Goal: Transaction & Acquisition: Purchase product/service

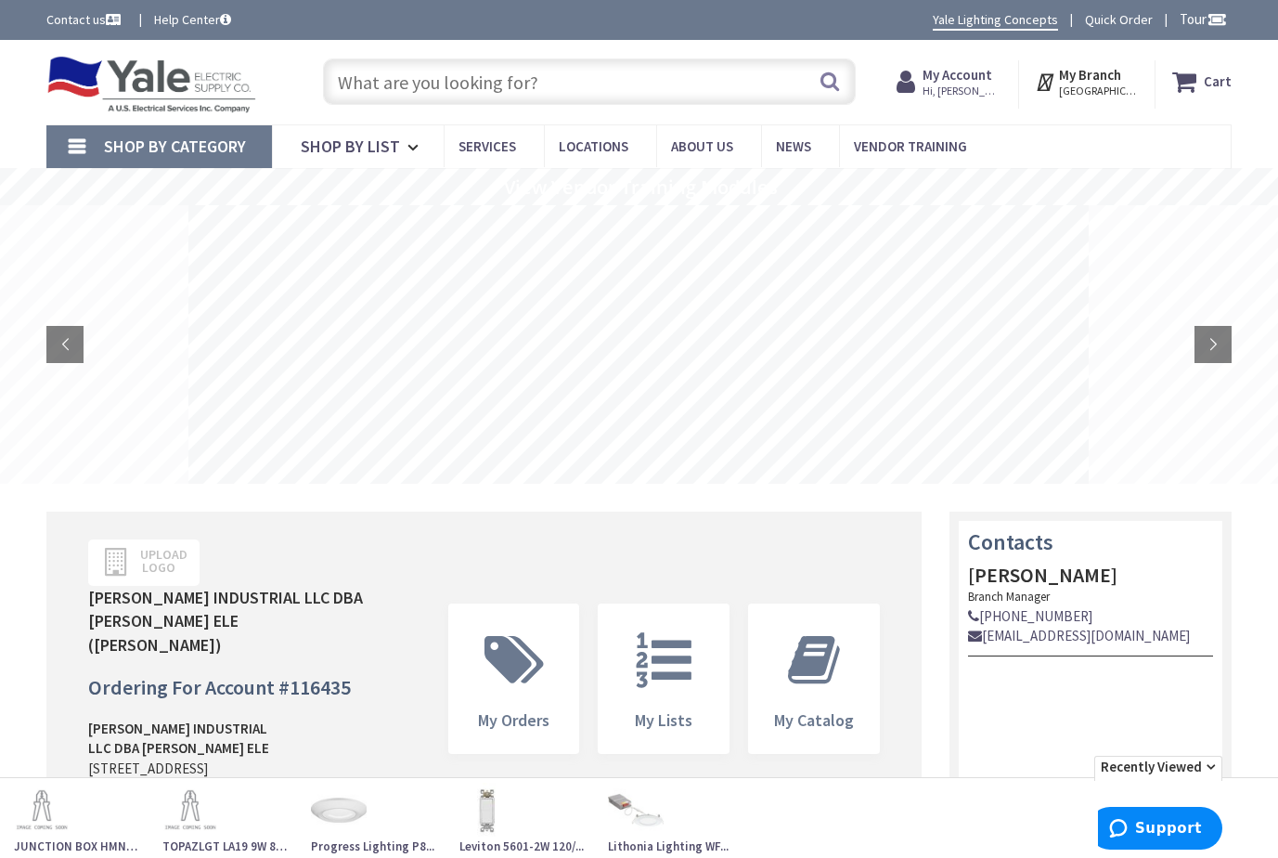
click at [453, 91] on input "text" at bounding box center [589, 81] width 533 height 46
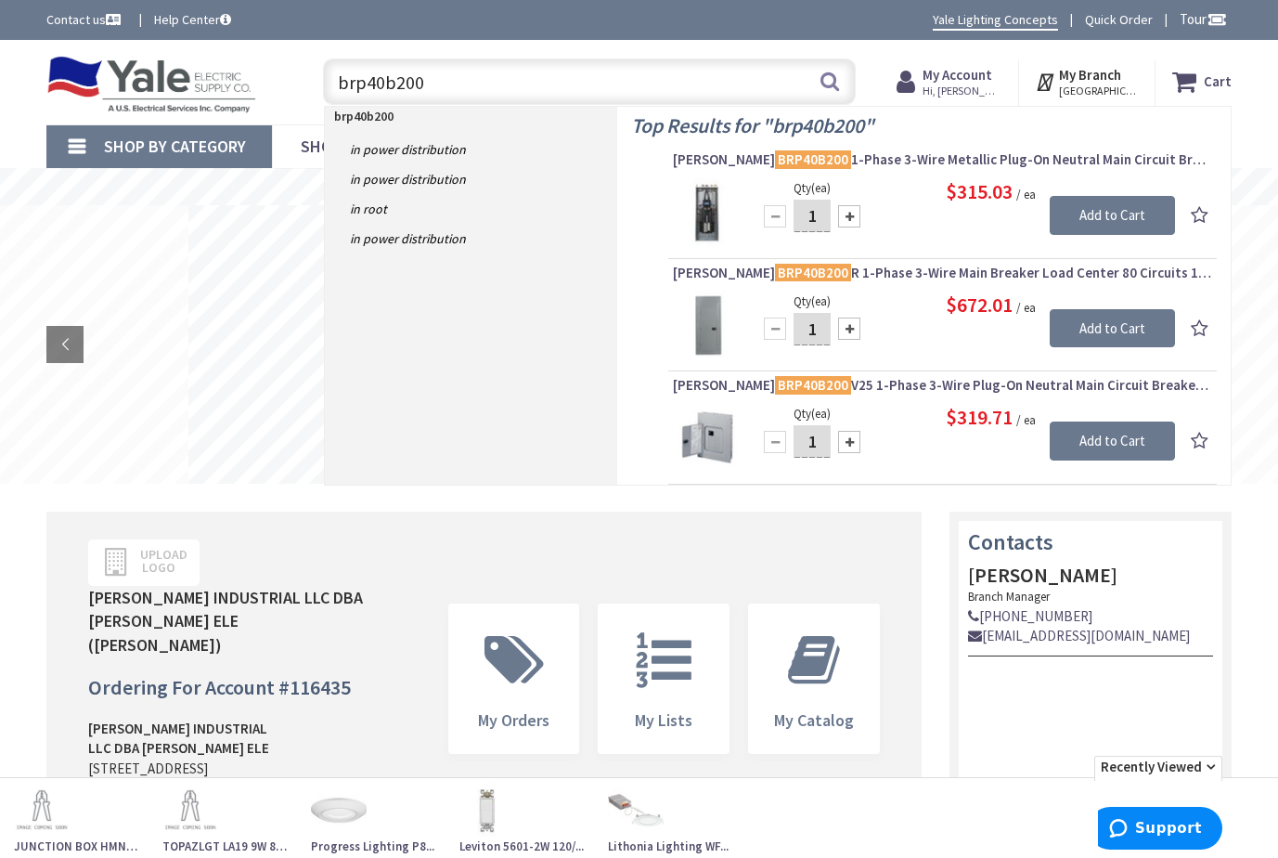
drag, startPoint x: 436, startPoint y: 93, endPoint x: 273, endPoint y: 92, distance: 163.4
click at [273, 92] on div "Toggle Nav brp40b200 brp40b200 Search Cart My Cart Close" at bounding box center [638, 82] width 1213 height 62
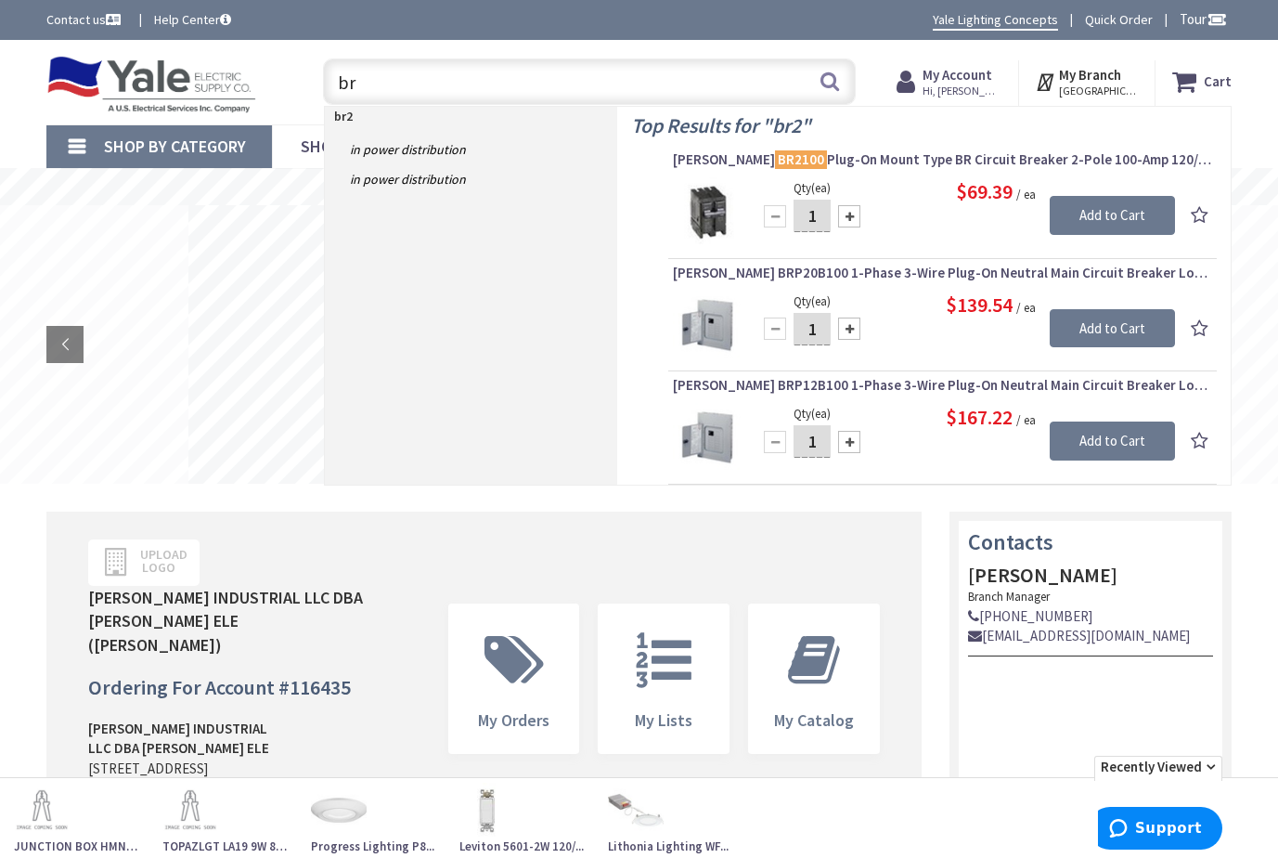
type input "b"
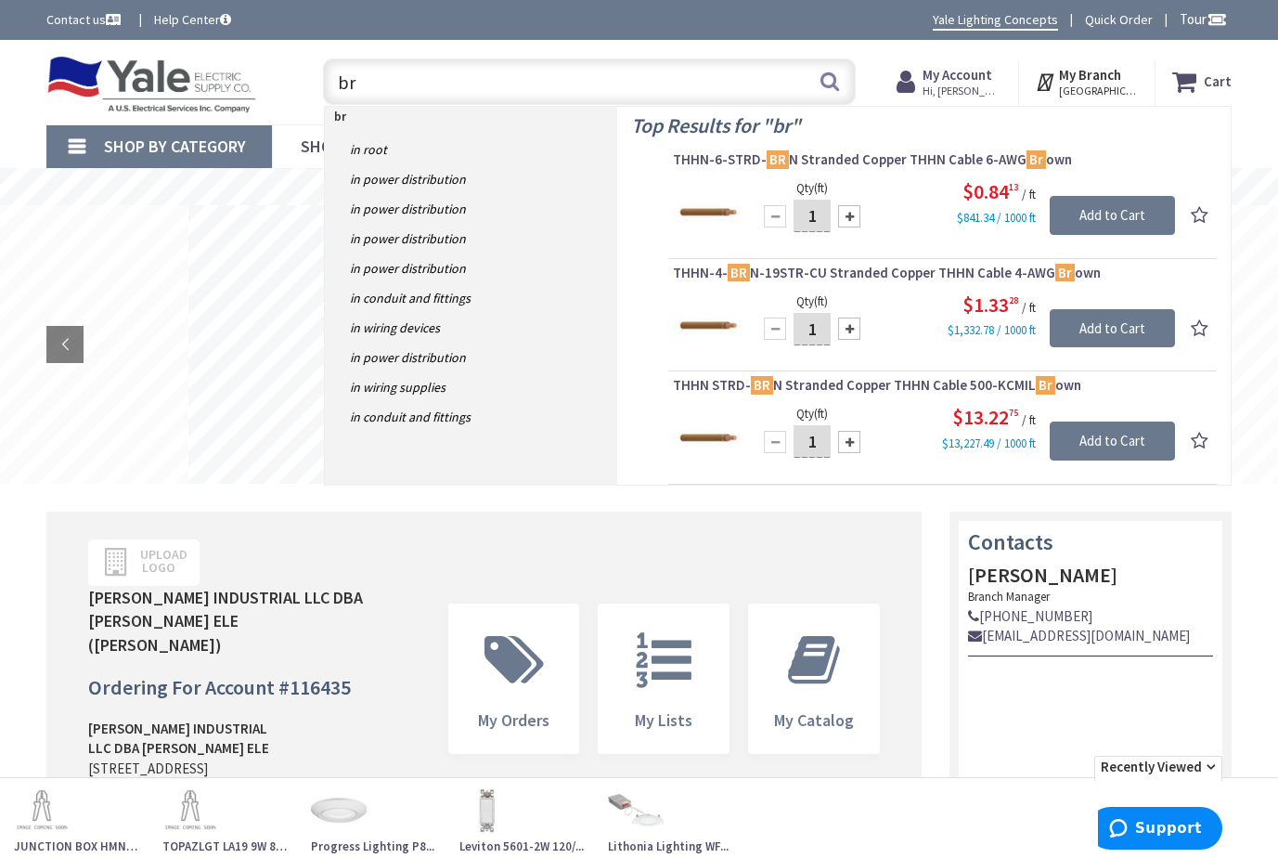
type input "b"
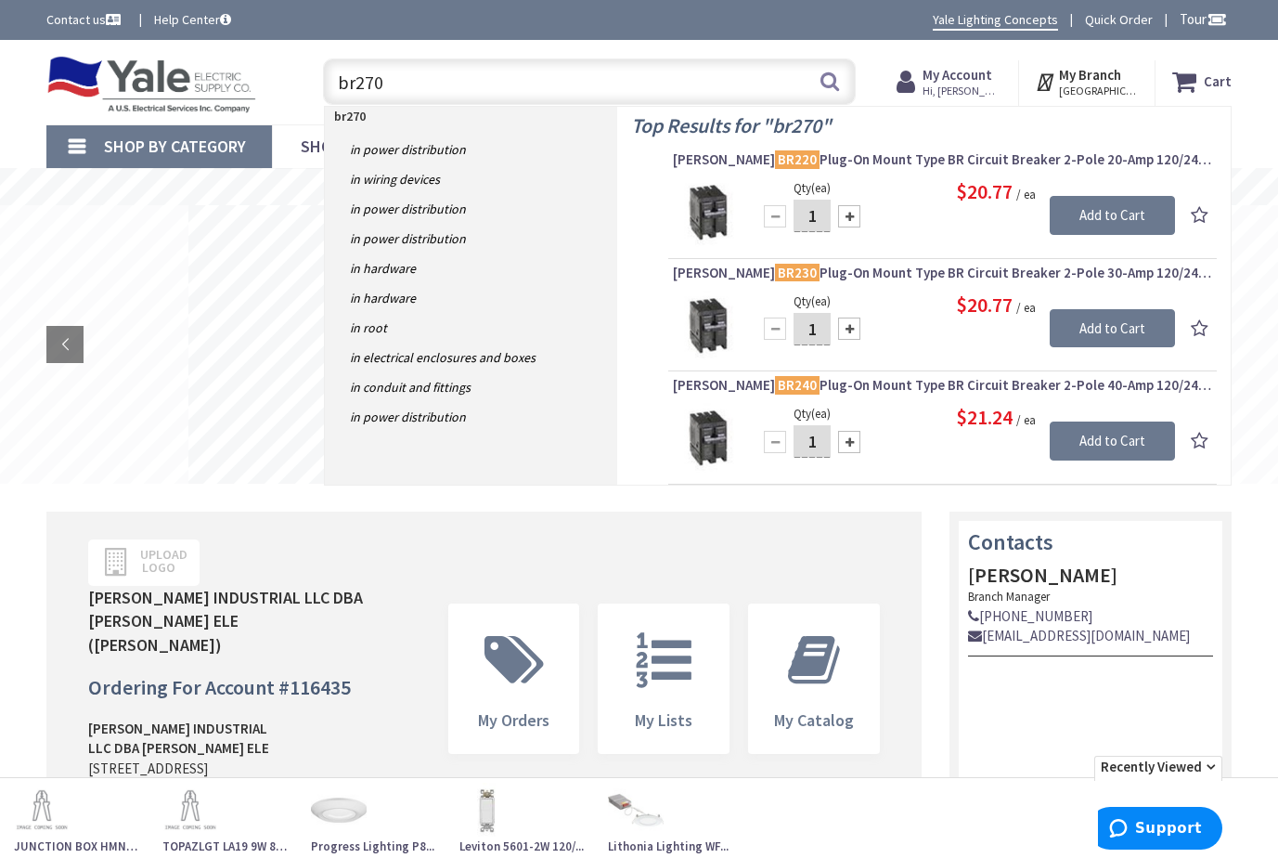
type input "br270"
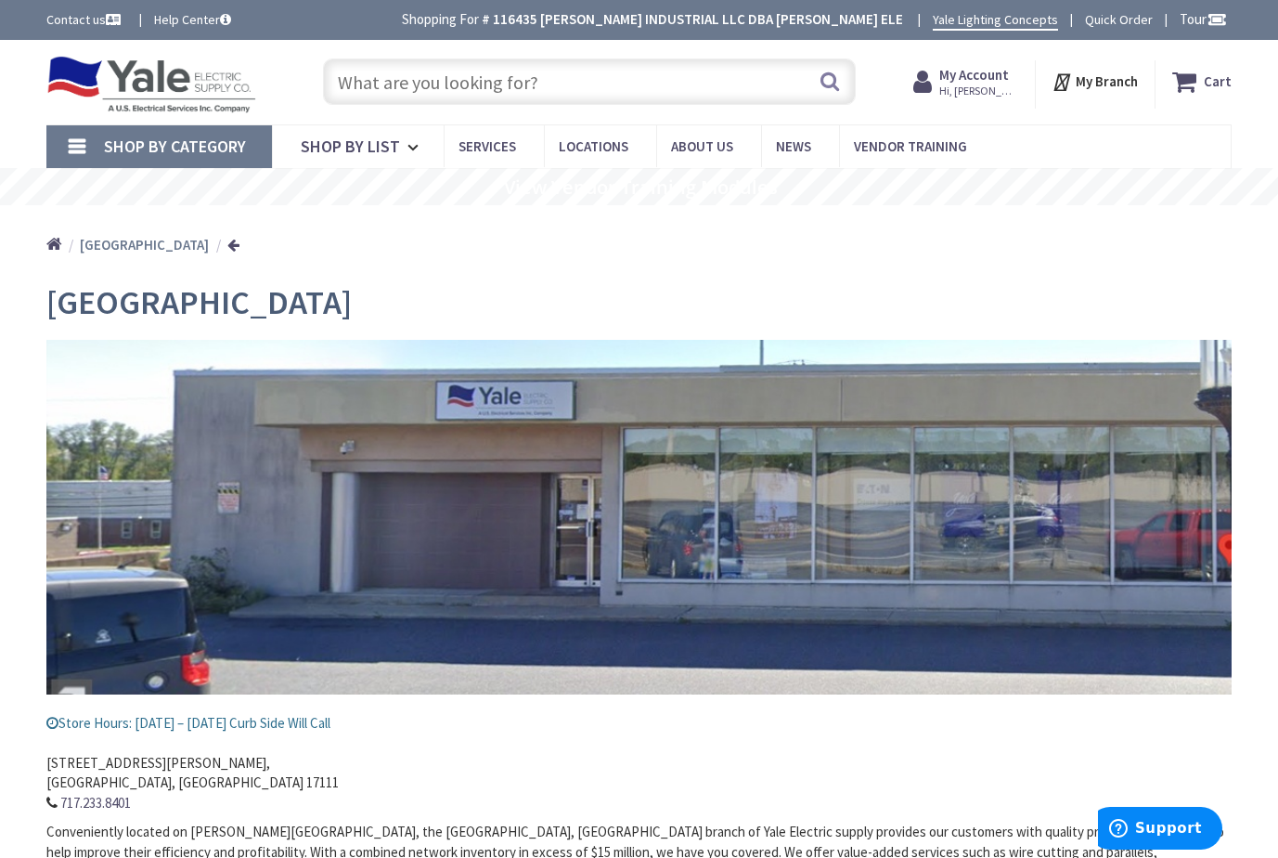
click at [499, 84] on input "text" at bounding box center [589, 81] width 533 height 46
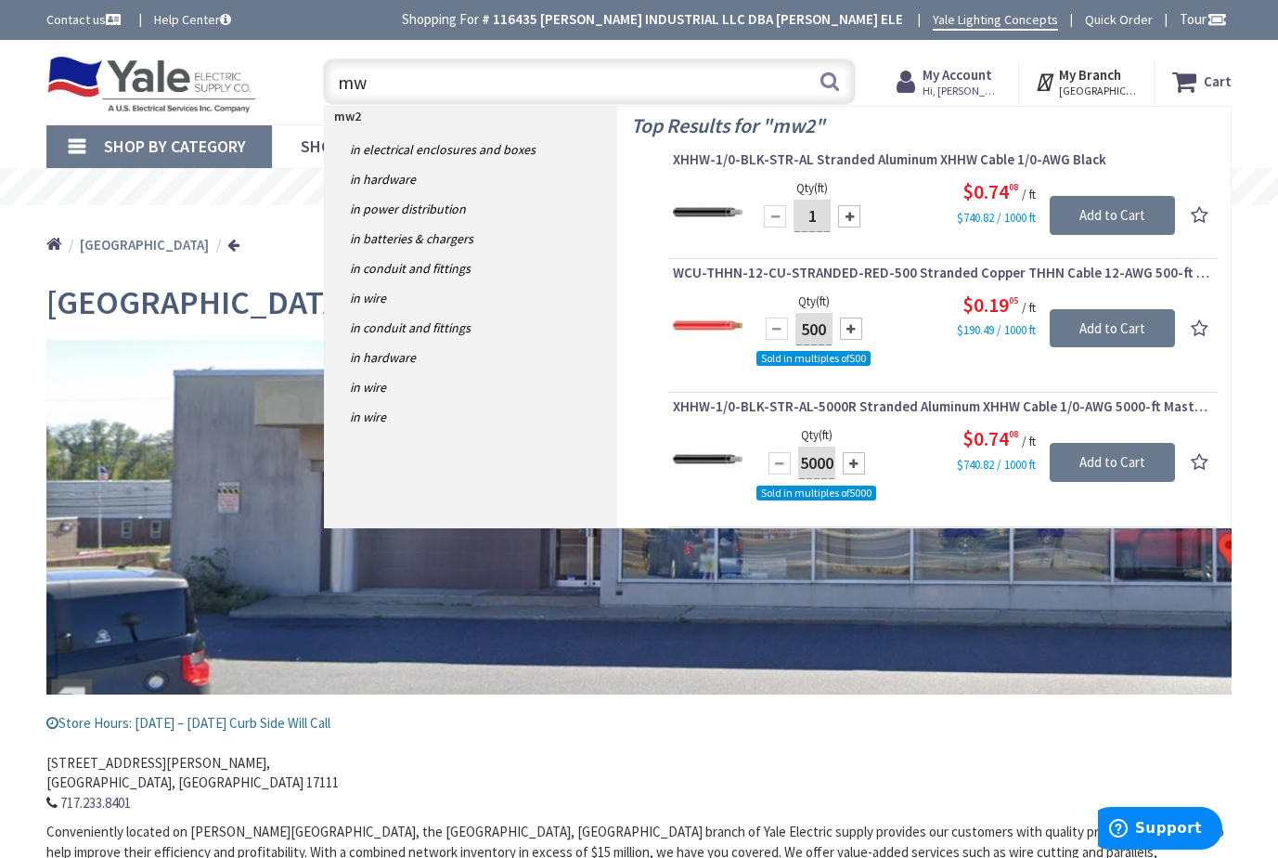
type input "m"
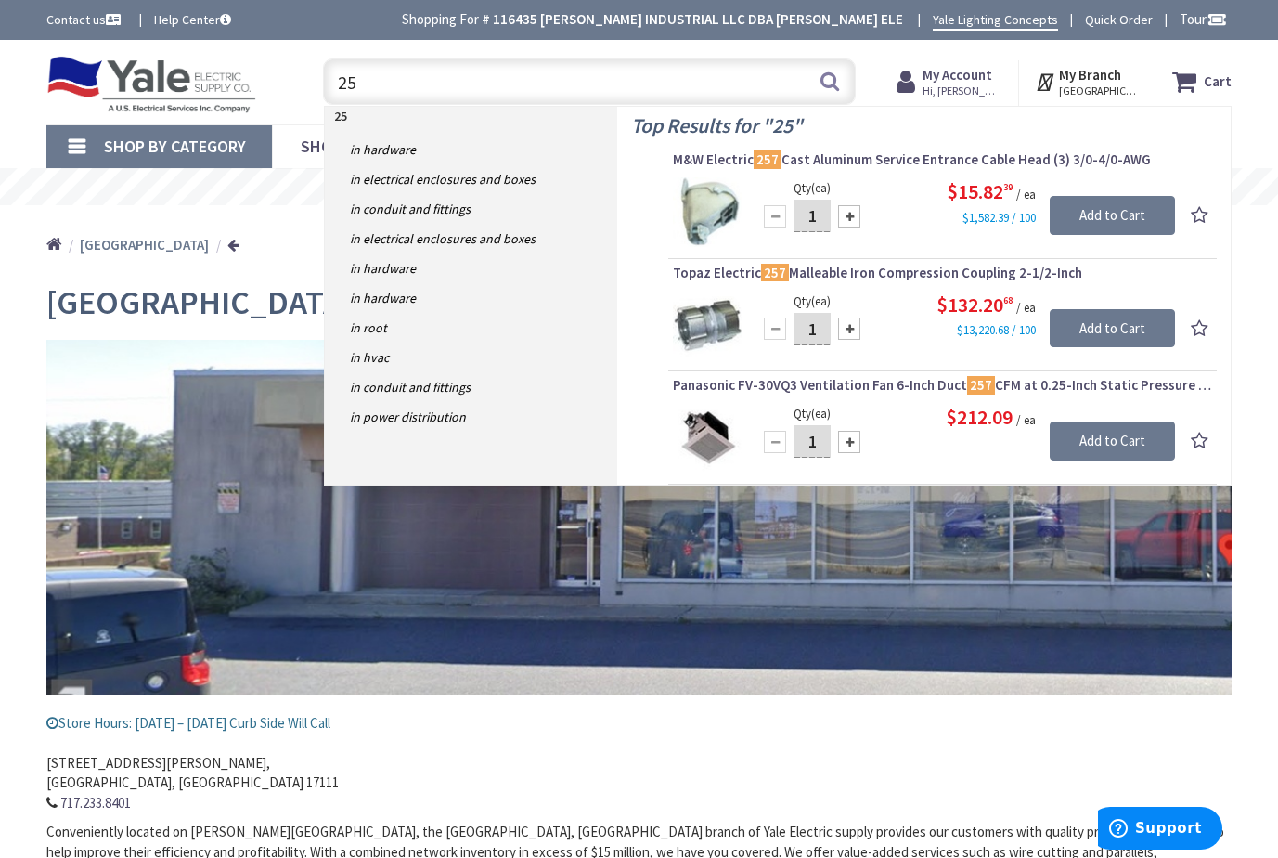
type input "2"
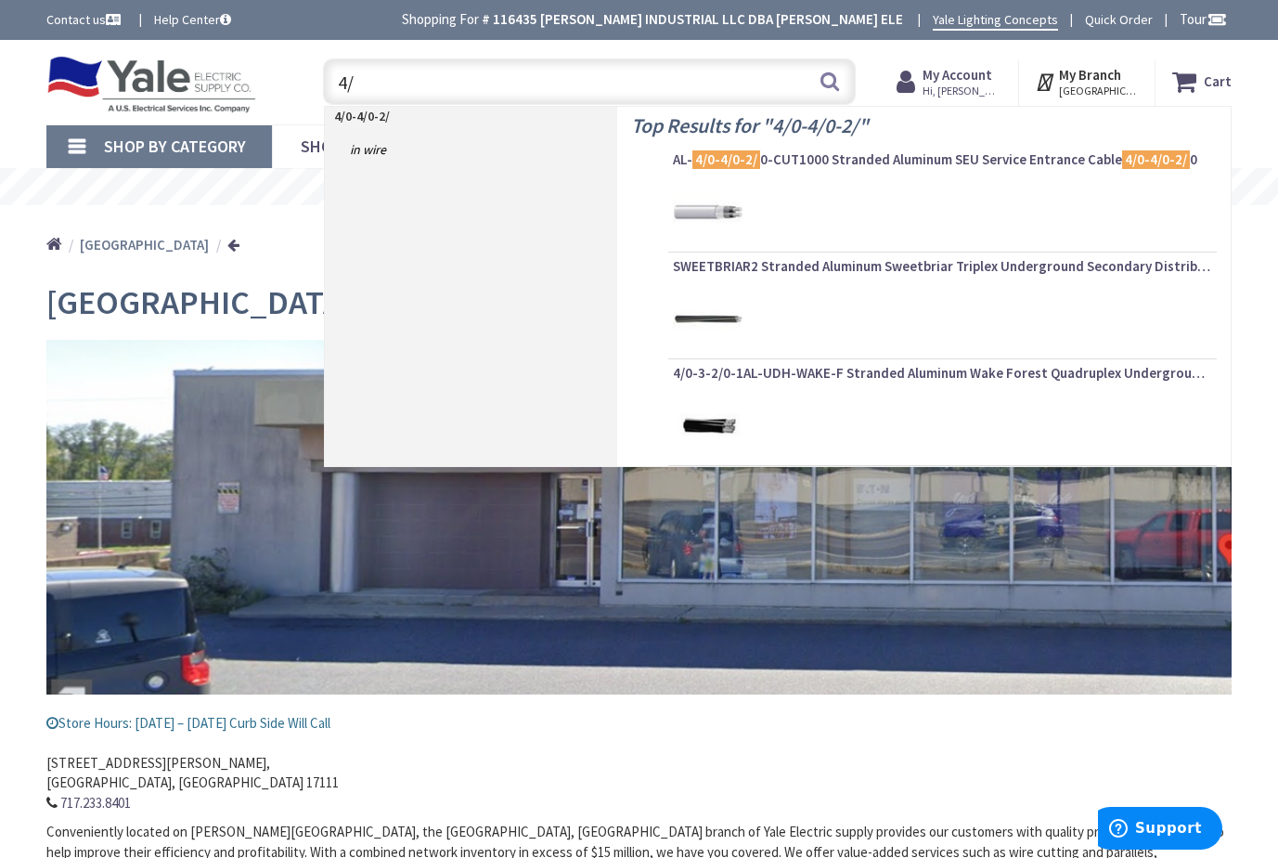
type input "4"
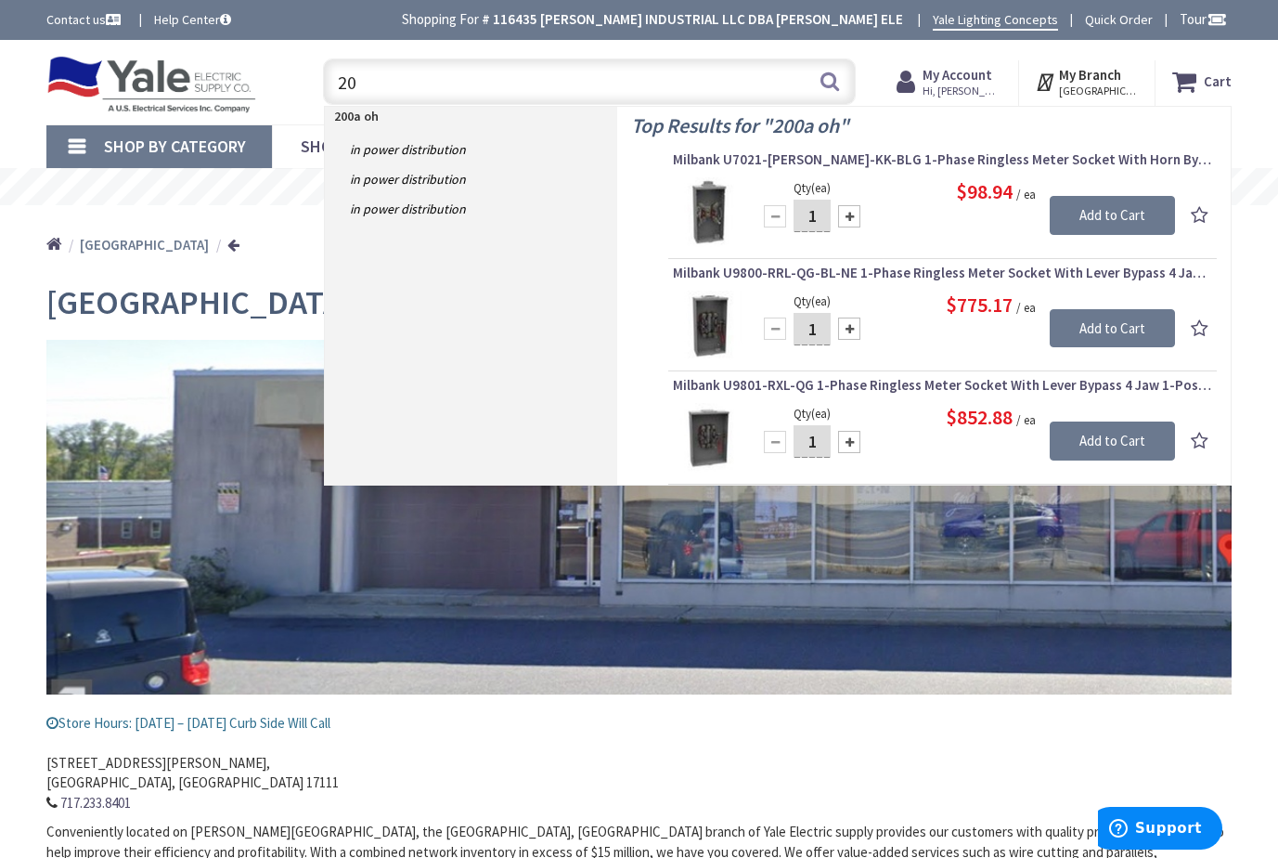
type input "2"
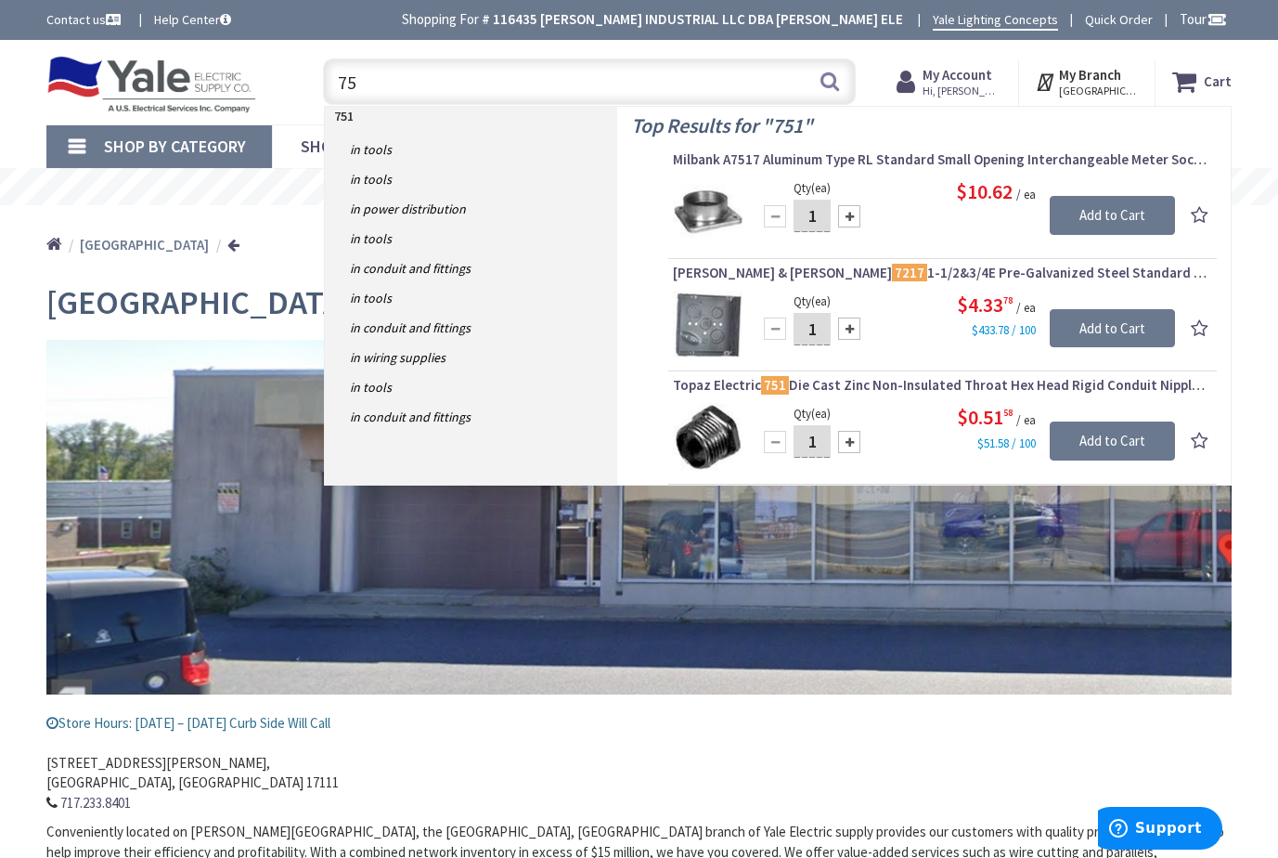
type input "7"
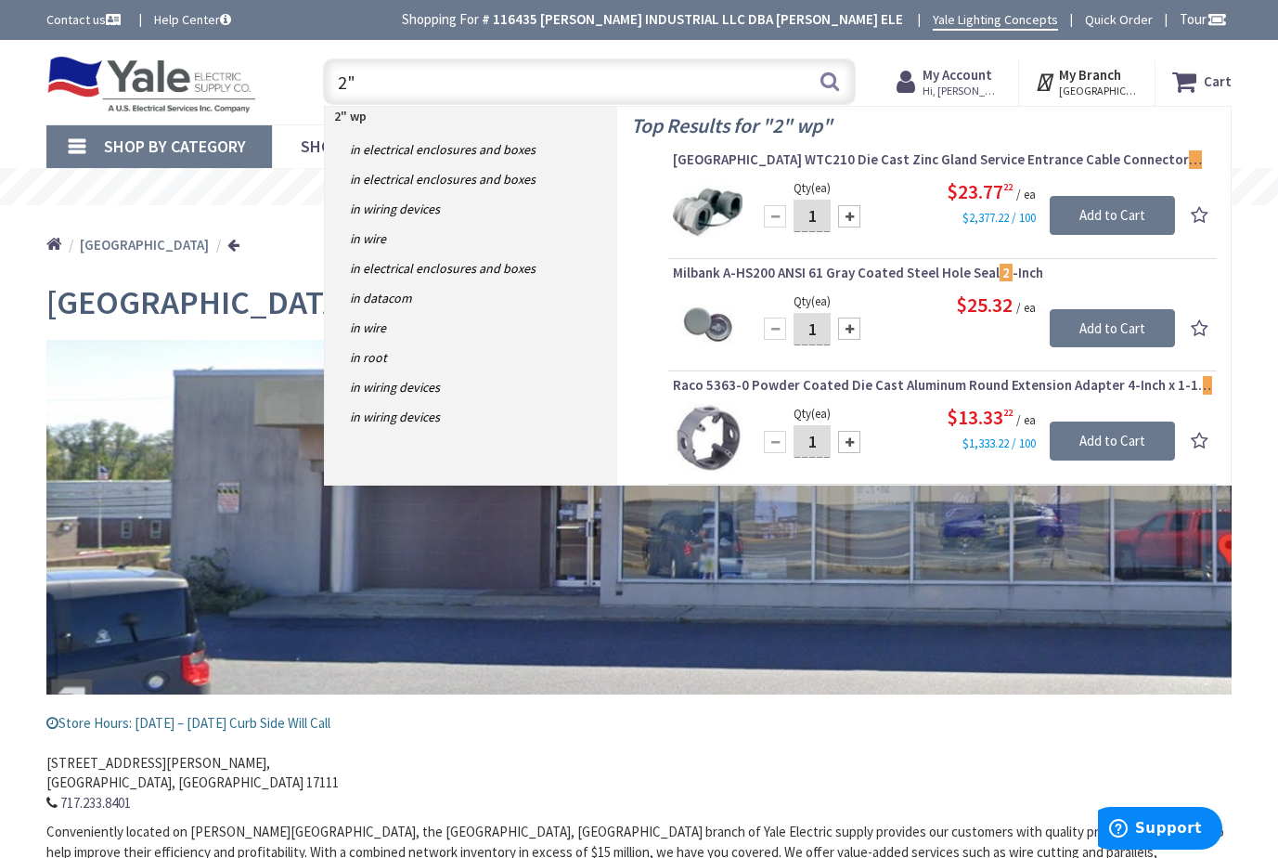
type input "2"
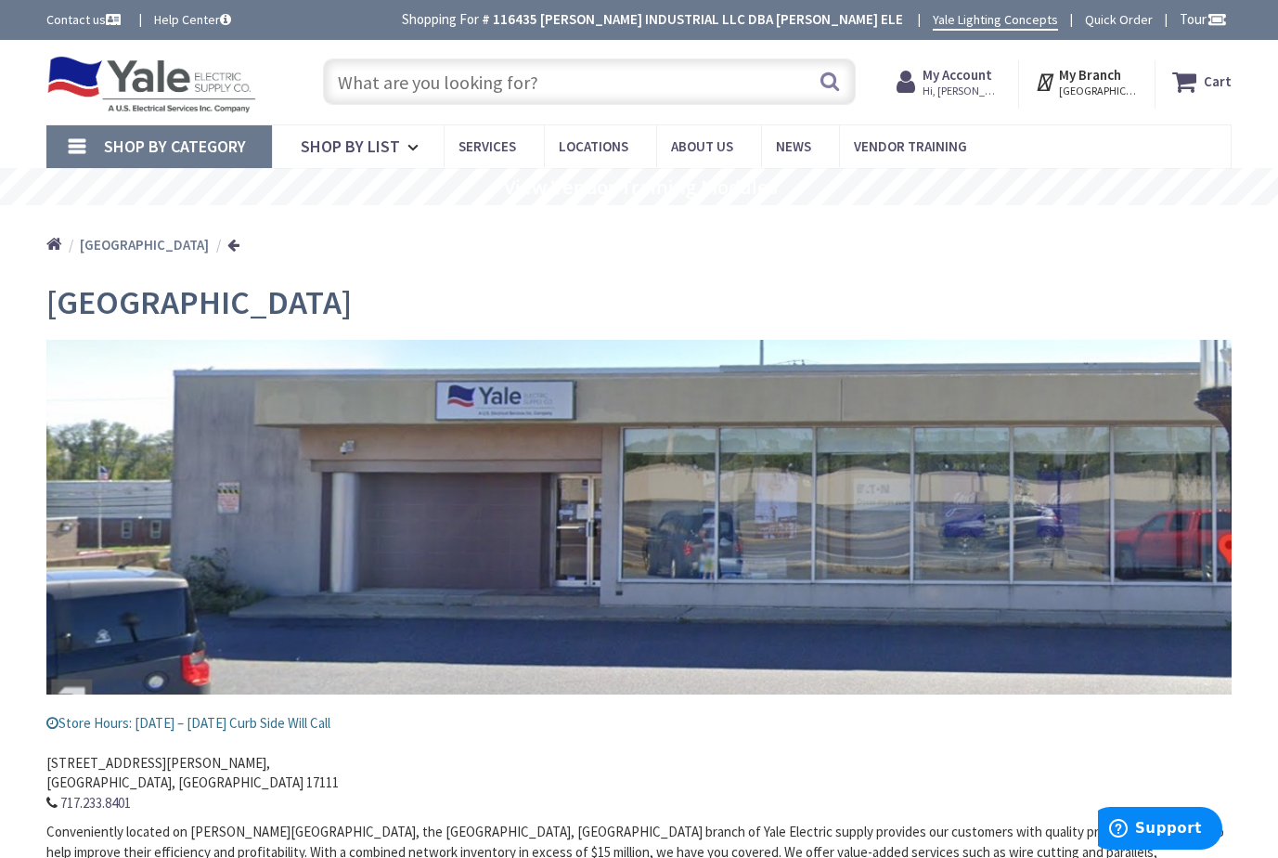
type input "q"
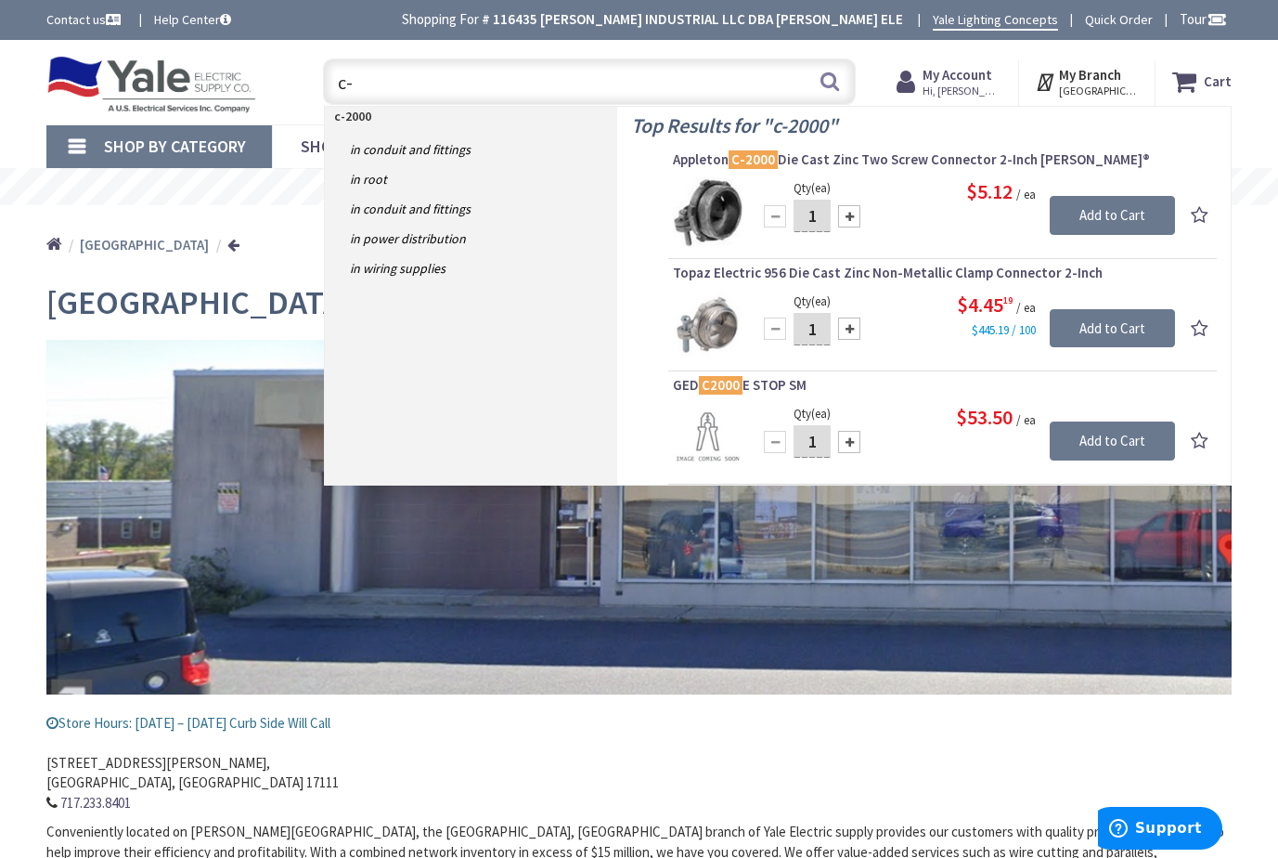
type input "c"
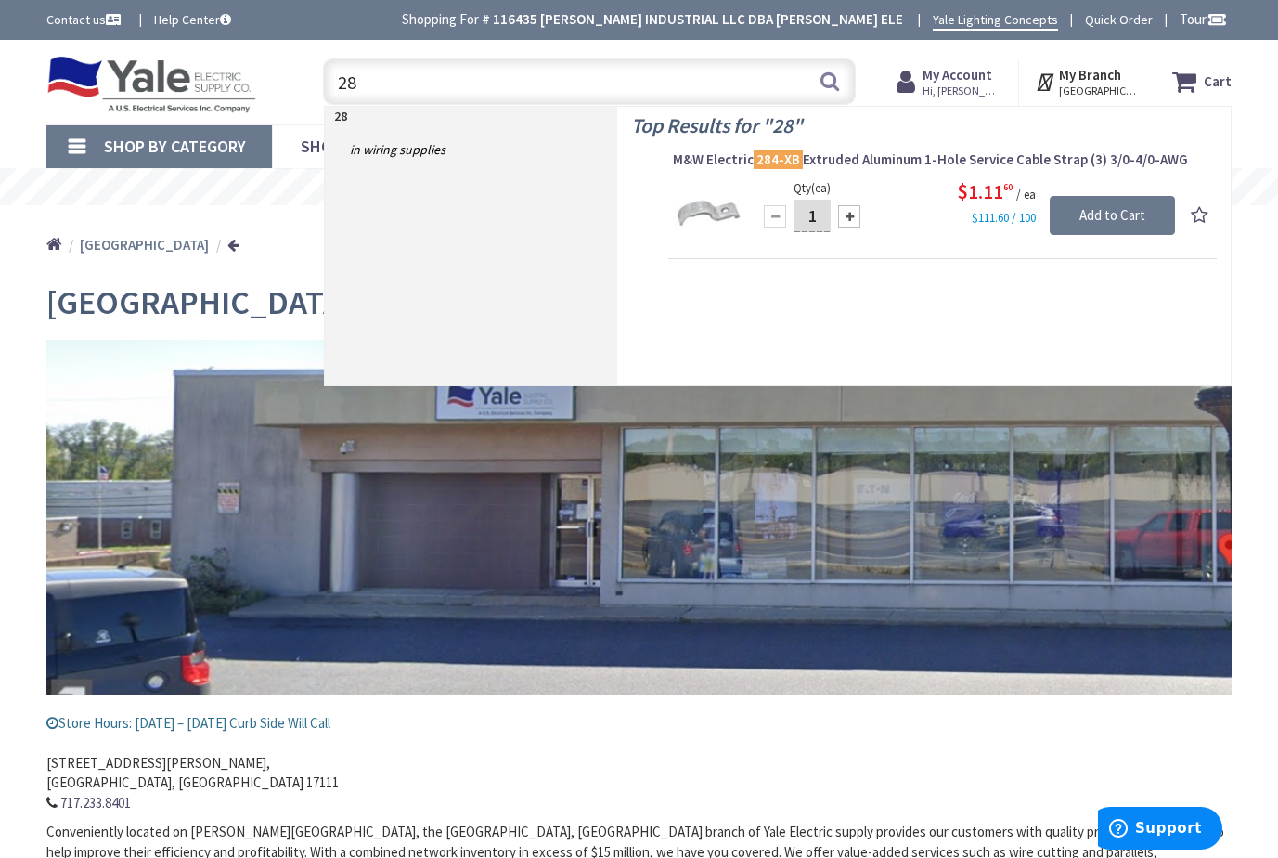
type input "2"
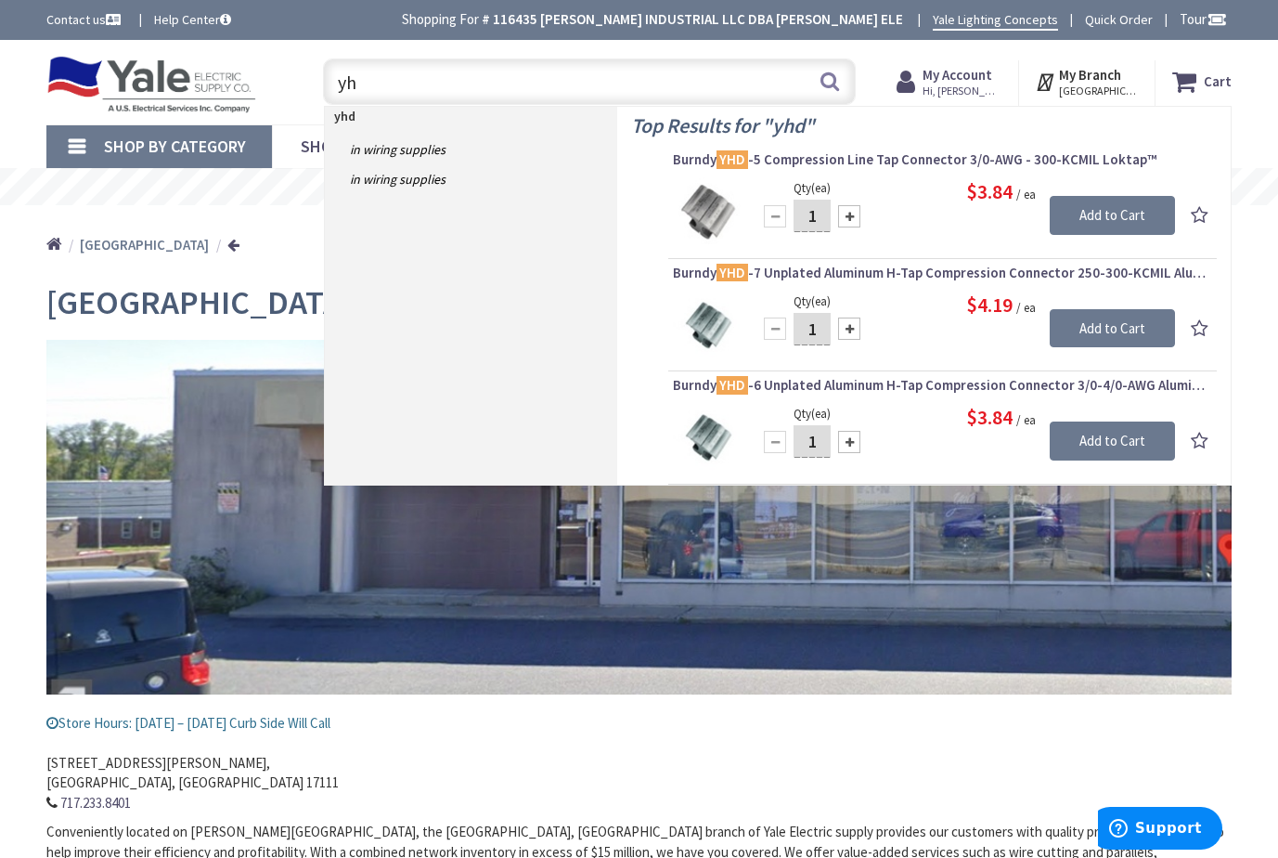
type input "y"
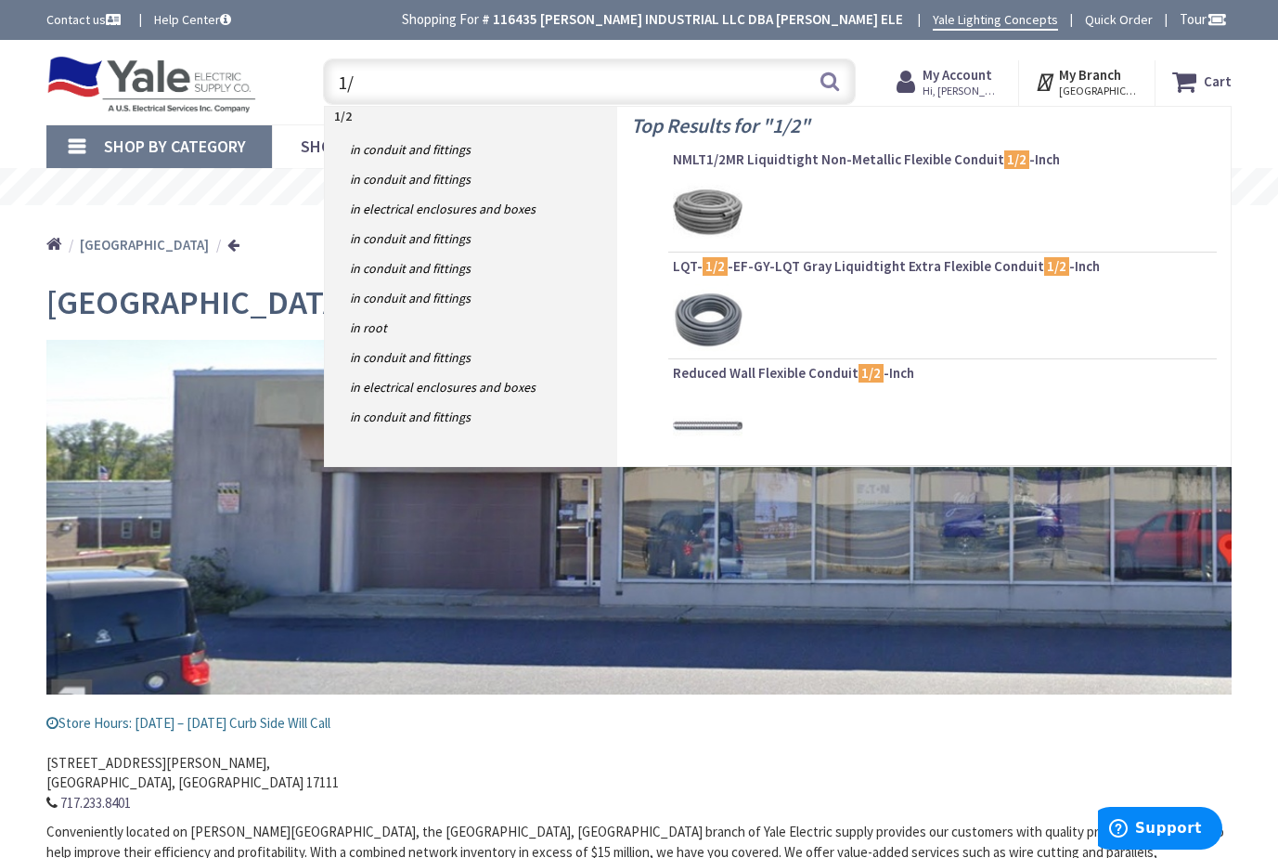
type input "1"
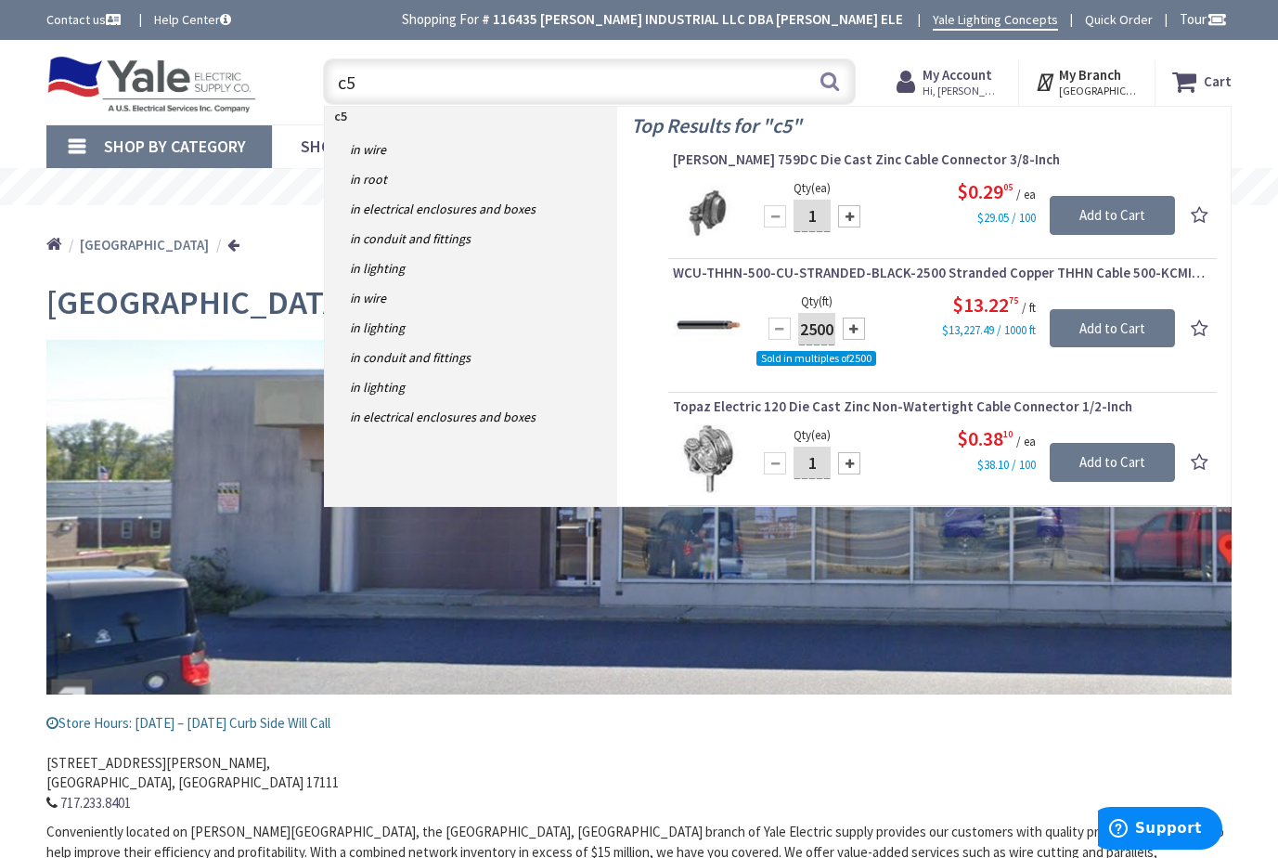
type input "c"
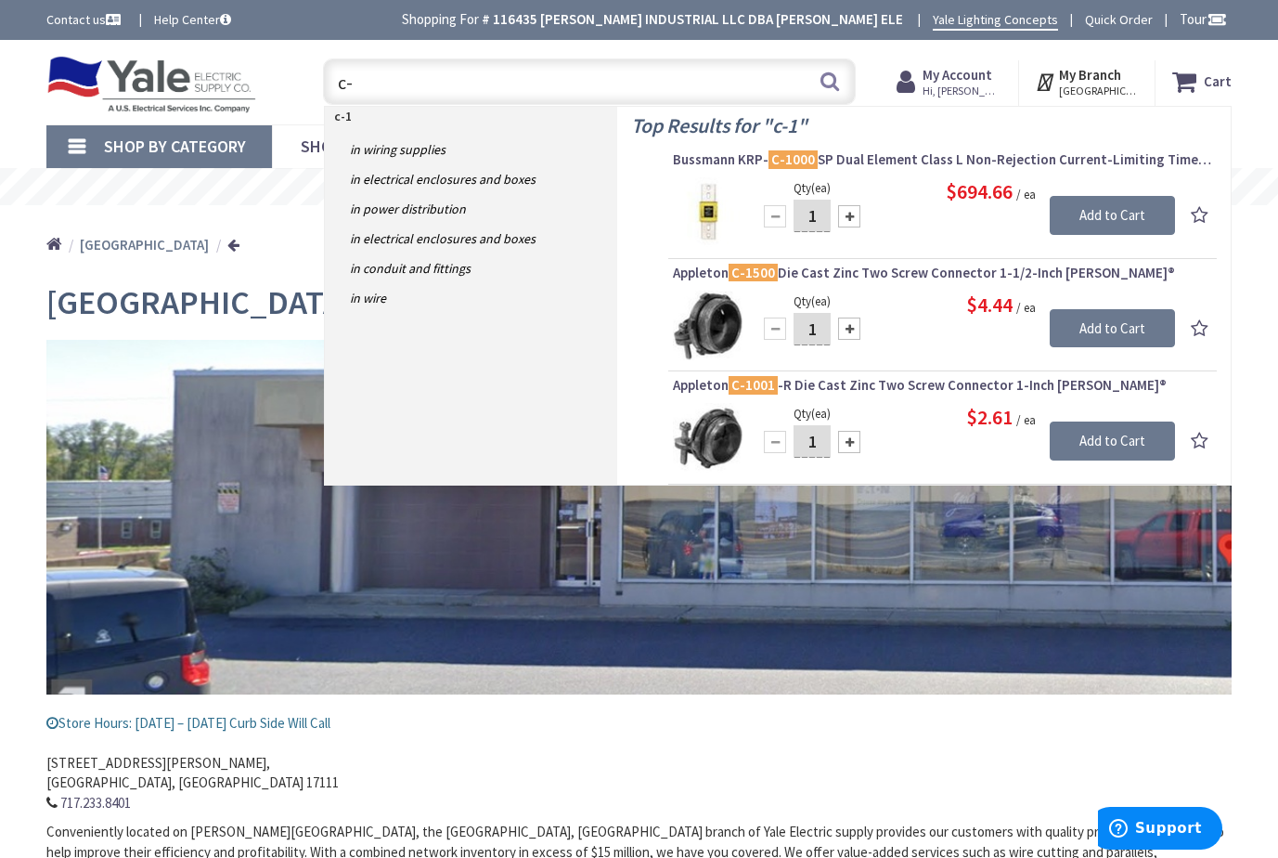
type input "c"
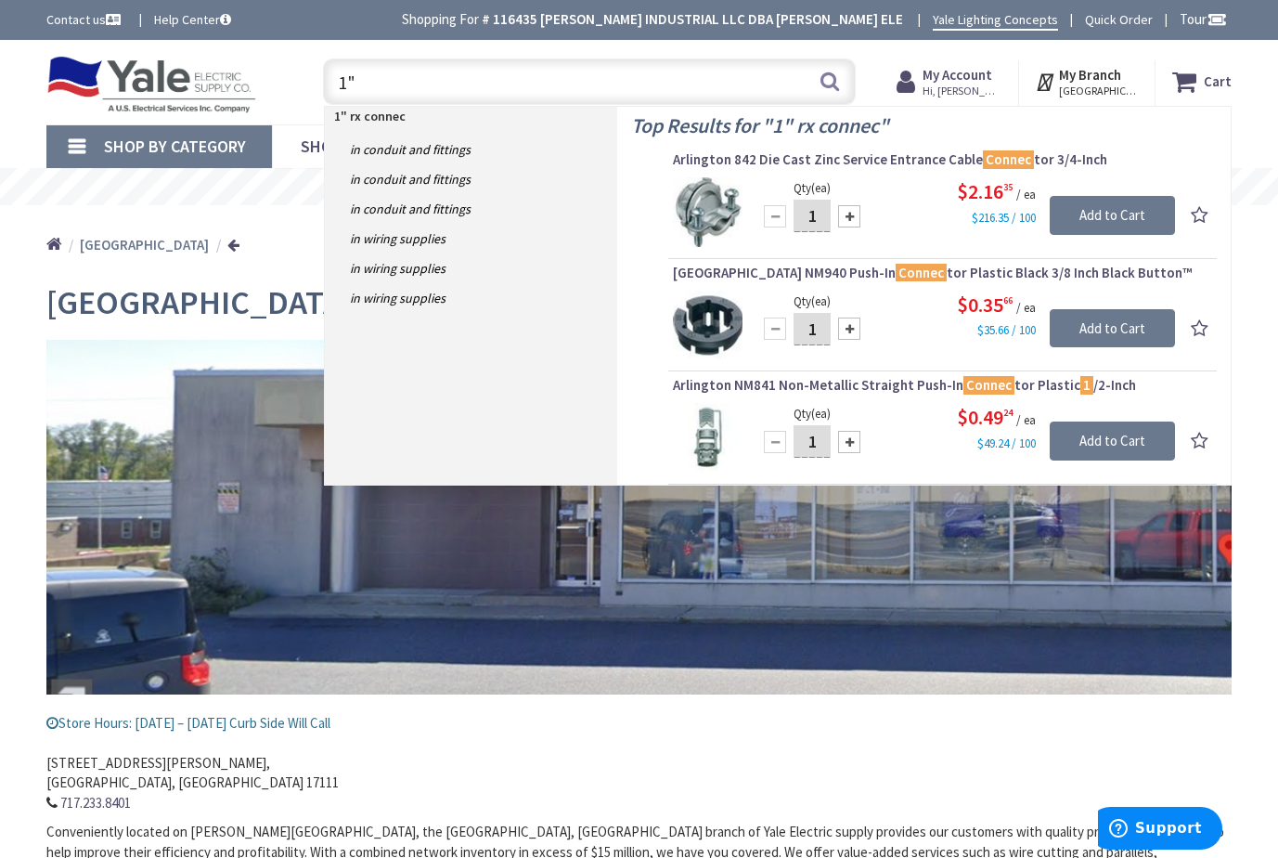
type input "1"
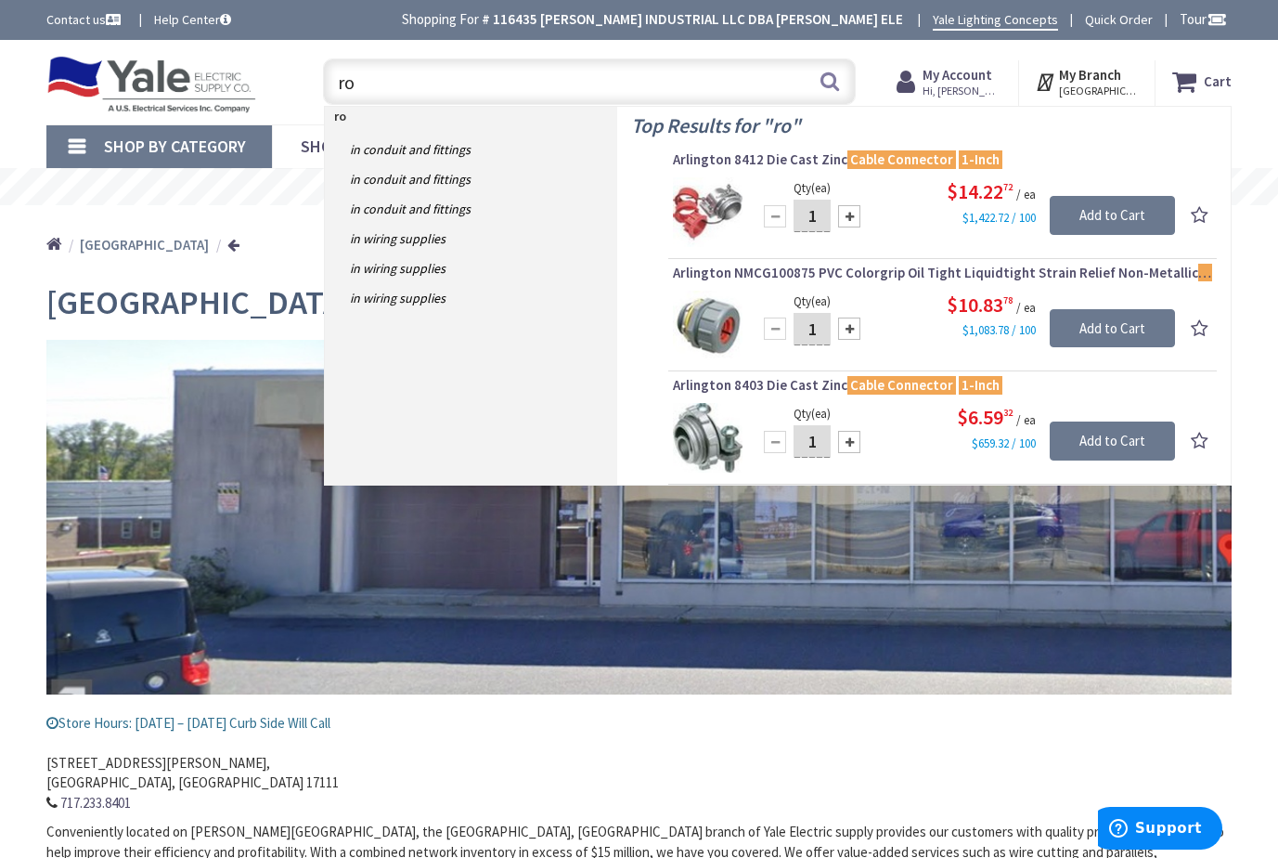
type input "r"
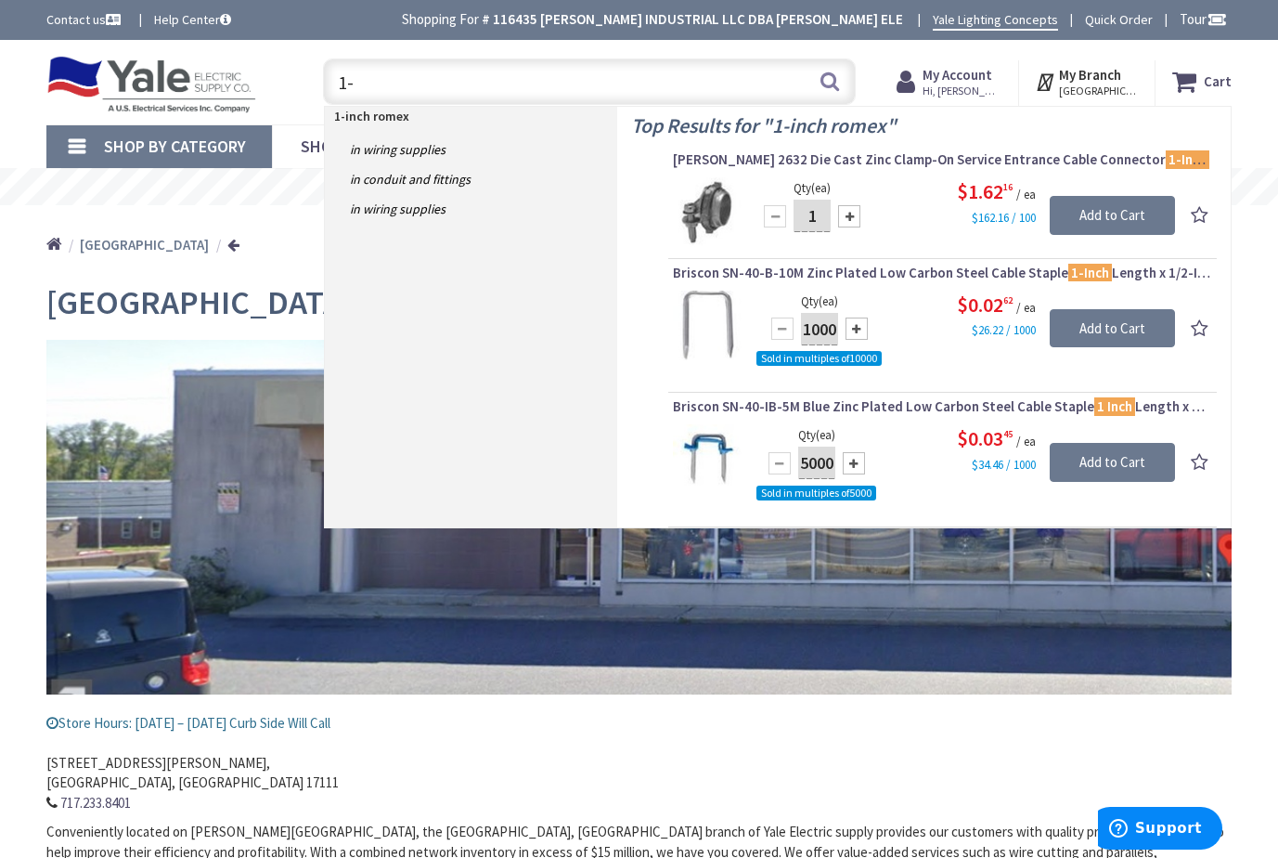
type input "1"
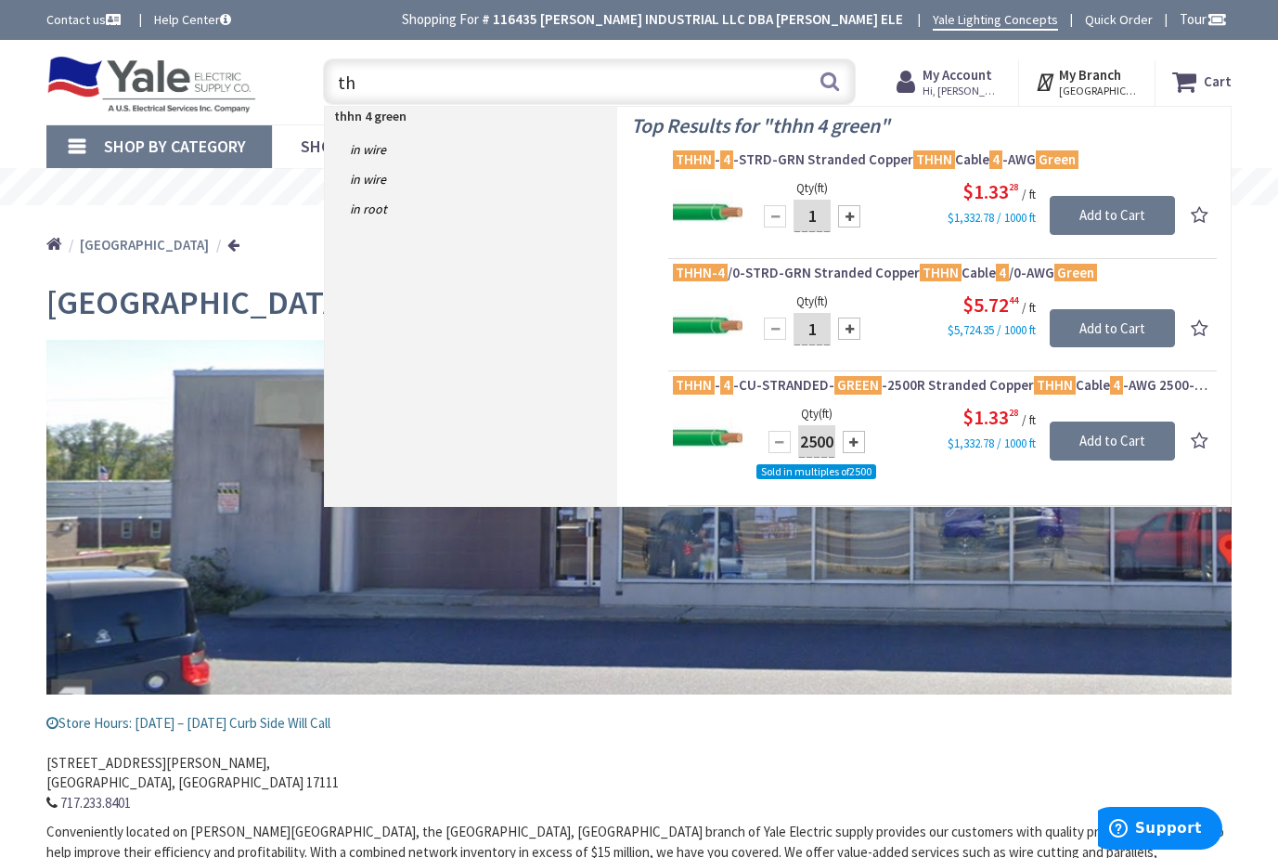
type input "t"
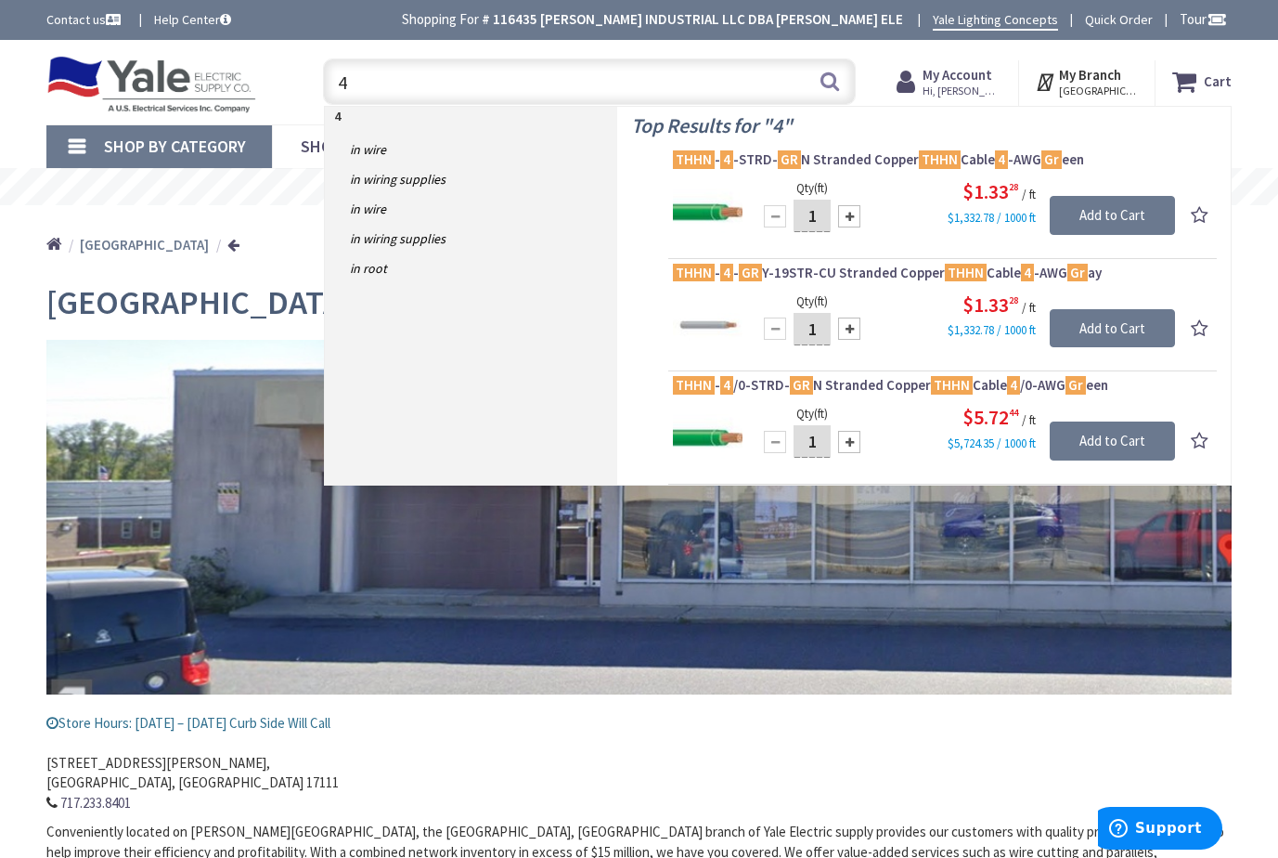
type input "4"
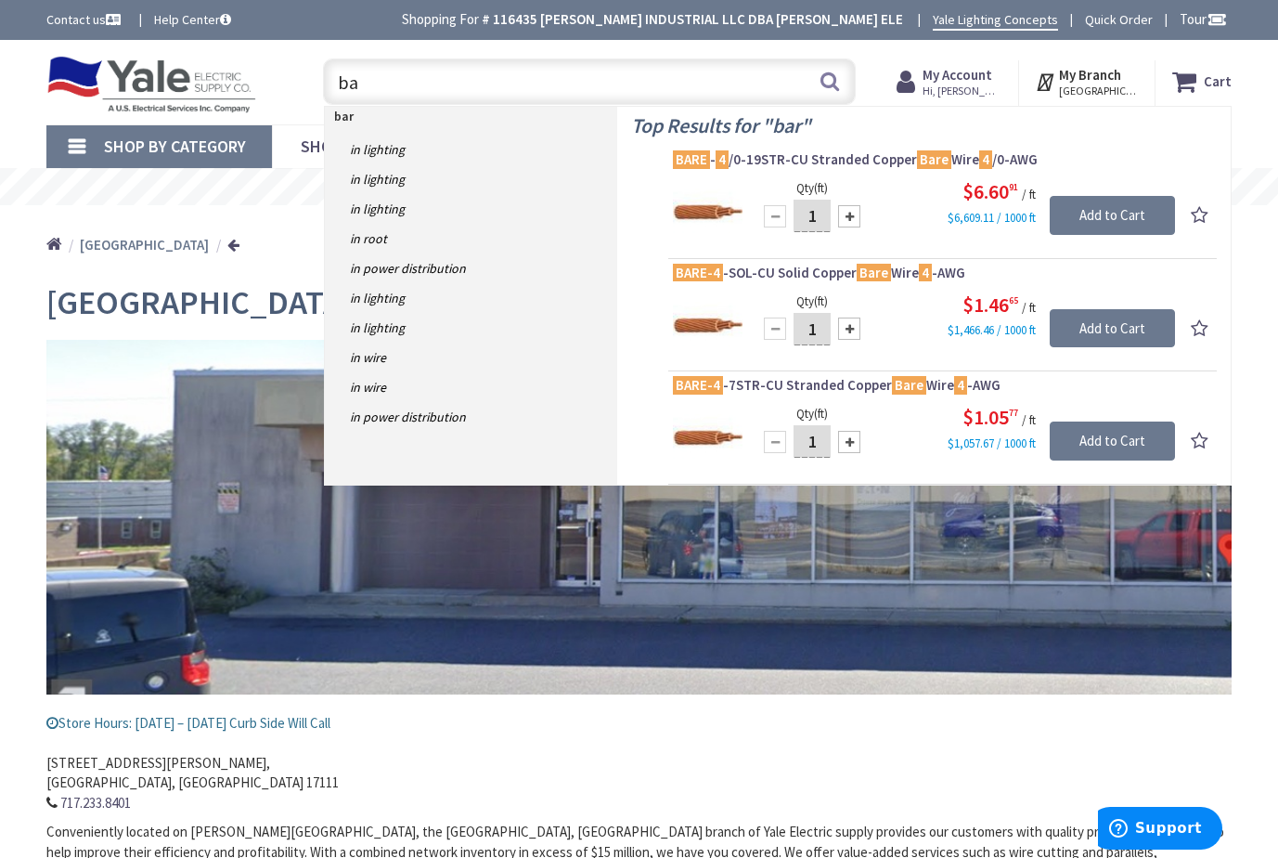
type input "b"
